Goal: Navigation & Orientation: Find specific page/section

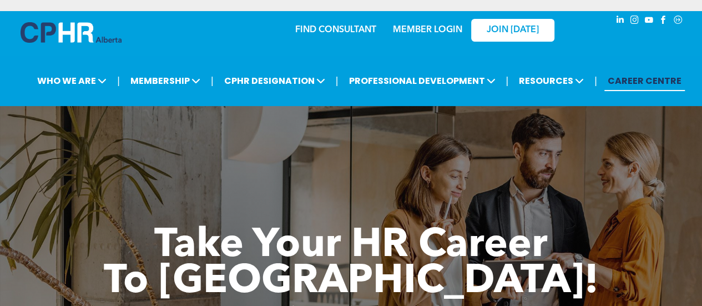
click at [429, 31] on link "MEMBER LOGIN" at bounding box center [427, 30] width 69 height 9
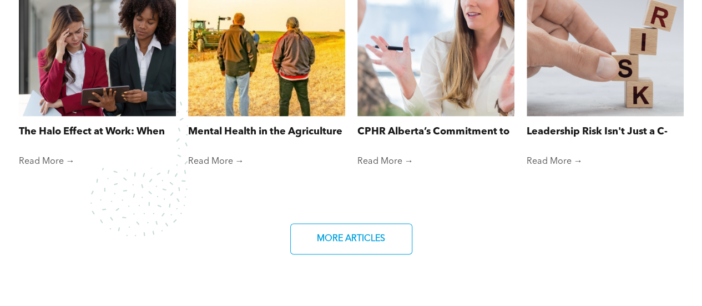
scroll to position [820, 0]
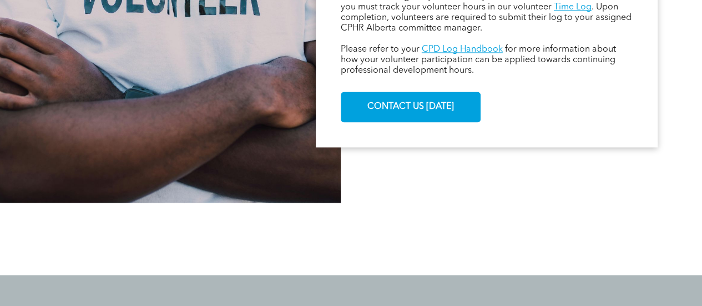
scroll to position [739, 0]
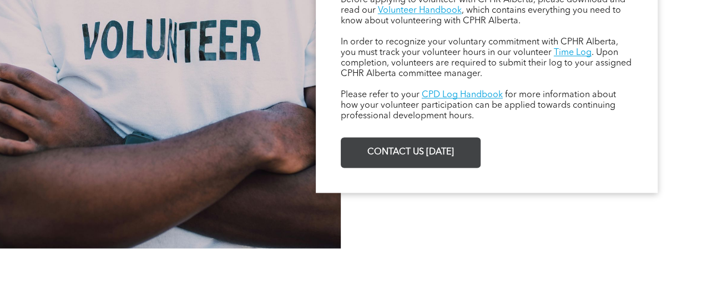
click at [390, 155] on span "CONTACT US TODAY" at bounding box center [411, 153] width 94 height 22
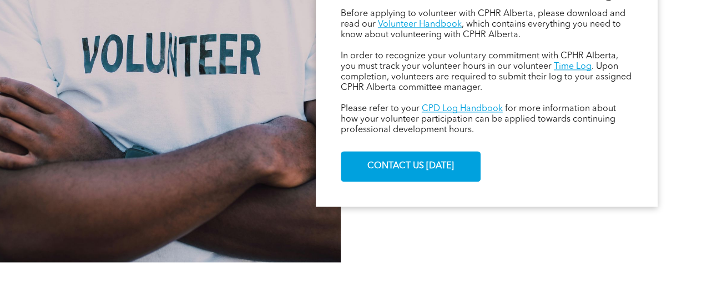
scroll to position [726, 0]
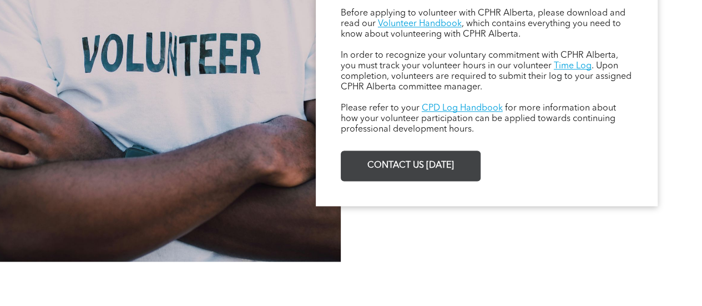
click at [402, 158] on span "CONTACT US TODAY" at bounding box center [411, 166] width 94 height 22
click at [404, 175] on span "CONTACT US TODAY" at bounding box center [411, 166] width 94 height 22
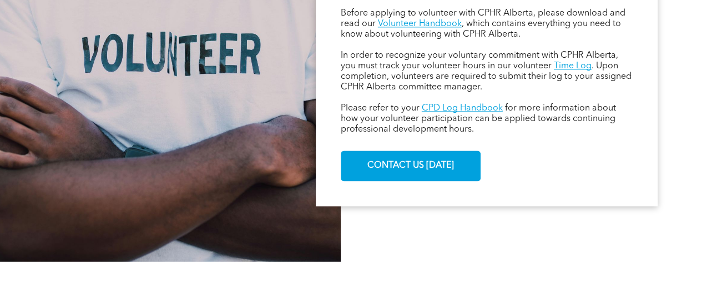
click at [500, 59] on span "In order to recognize your voluntary commitment with CPHR Alberta, you must tra…" at bounding box center [480, 60] width 278 height 19
click at [430, 26] on link "Volunteer Handbook" at bounding box center [420, 23] width 84 height 9
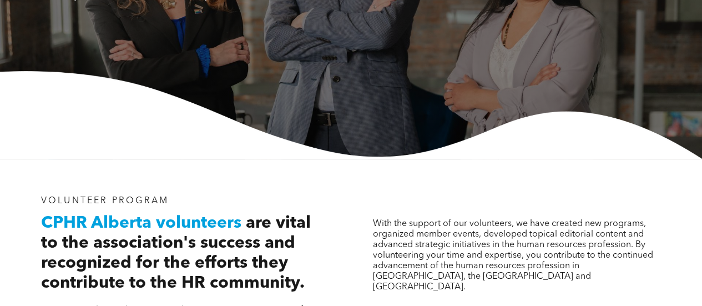
scroll to position [0, 0]
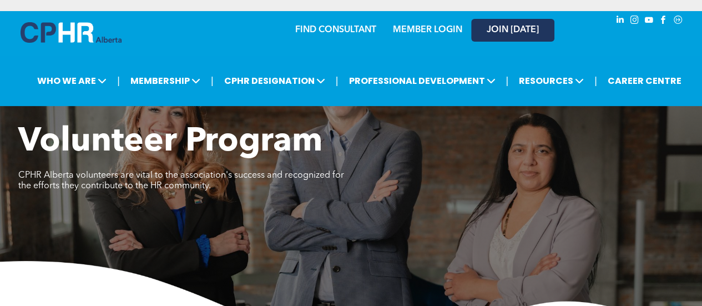
click at [509, 21] on link "JOIN [DATE]" at bounding box center [512, 30] width 83 height 23
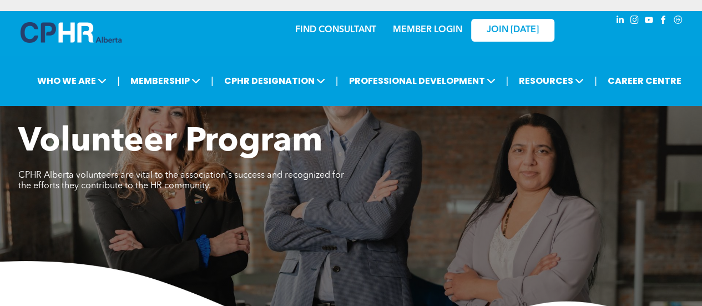
click at [414, 33] on link "MEMBER LOGIN" at bounding box center [427, 30] width 69 height 9
